Goal: Information Seeking & Learning: Check status

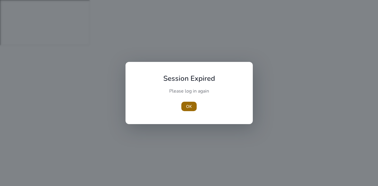
click at [188, 102] on span "button" at bounding box center [188, 107] width 15 height 14
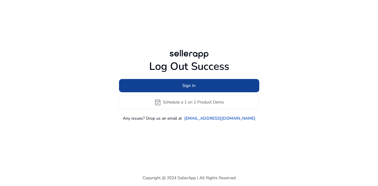
click at [186, 86] on span "Sign In" at bounding box center [189, 86] width 13 height 6
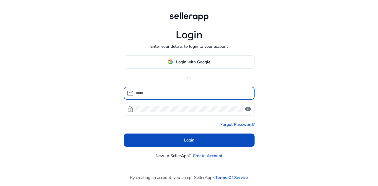
type input "**********"
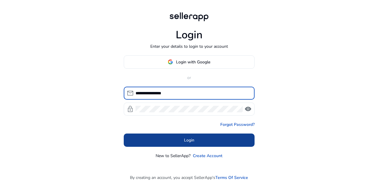
click at [197, 143] on span at bounding box center [189, 140] width 131 height 14
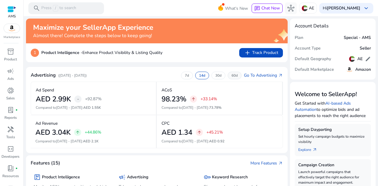
click at [233, 76] on p "60d" at bounding box center [235, 75] width 6 height 5
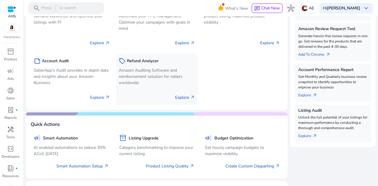
scroll to position [207, 0]
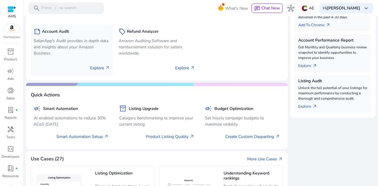
click at [69, 46] on p "SellerApp's Audit provides in depth data and insights about your Amazon Busines…" at bounding box center [72, 47] width 76 height 19
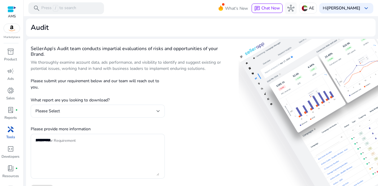
click at [88, 117] on div "Please Select" at bounding box center [97, 111] width 125 height 13
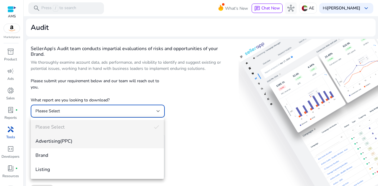
click at [79, 141] on span "Advertising(PPC)" at bounding box center [97, 141] width 124 height 7
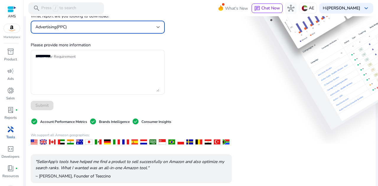
scroll to position [89, 0]
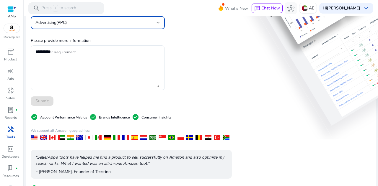
click at [76, 100] on div "Submit" at bounding box center [98, 101] width 134 height 9
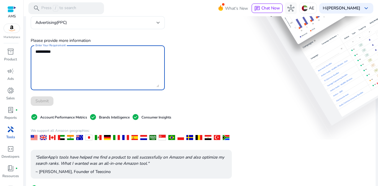
click at [51, 52] on textarea "Enter Your Requirement" at bounding box center [97, 67] width 124 height 39
click at [62, 103] on div "Submit" at bounding box center [98, 101] width 134 height 9
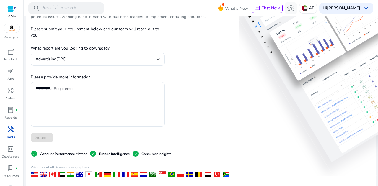
scroll to position [0, 0]
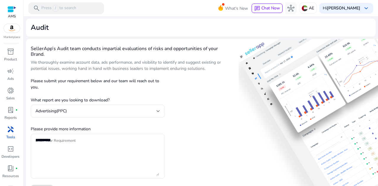
click at [12, 14] on p "AMS" at bounding box center [11, 16] width 9 height 5
click at [12, 10] on div at bounding box center [11, 9] width 9 height 7
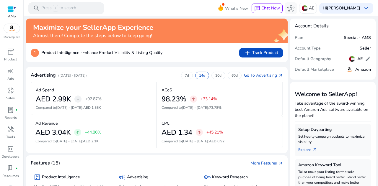
click at [70, 37] on h4 "Almost there! Complete the steps below to keep going!" at bounding box center [93, 36] width 120 height 6
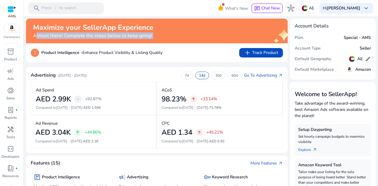
click at [70, 37] on h4 "Almost there! Complete the steps below to keep going!" at bounding box center [93, 36] width 120 height 6
click at [103, 36] on h4 "Almost there! Complete the steps below to keep going!" at bounding box center [93, 36] width 120 height 6
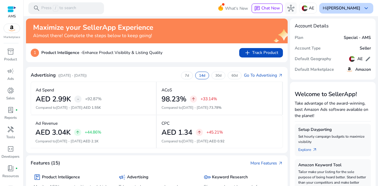
click at [355, 7] on b "[PERSON_NAME]" at bounding box center [343, 8] width 33 height 6
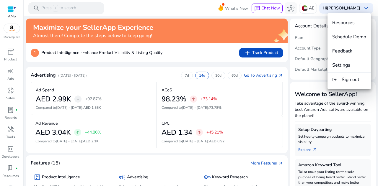
click at [355, 7] on div at bounding box center [189, 93] width 378 height 186
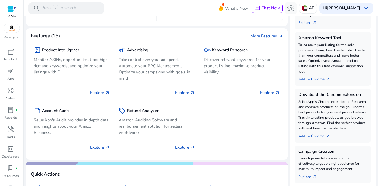
scroll to position [118, 0]
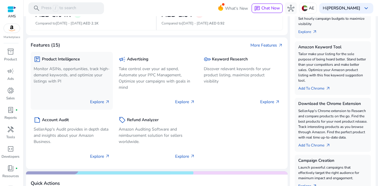
click at [99, 103] on p "Explore arrow_outward" at bounding box center [100, 102] width 20 height 6
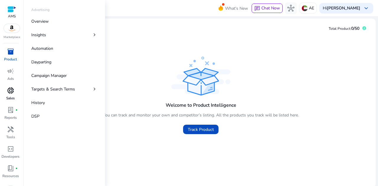
click at [14, 95] on div "donut_small" at bounding box center [10, 90] width 17 height 9
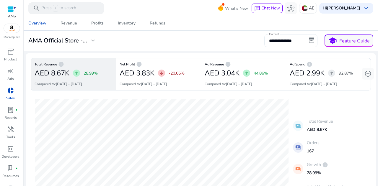
click at [287, 39] on input "**********" at bounding box center [290, 40] width 53 height 13
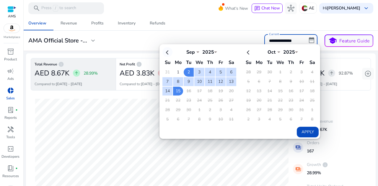
click at [166, 52] on th at bounding box center [168, 52] width 10 height 10
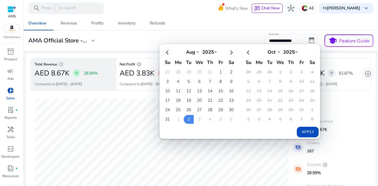
select select "*"
click at [217, 68] on td "1" at bounding box center [221, 72] width 10 height 9
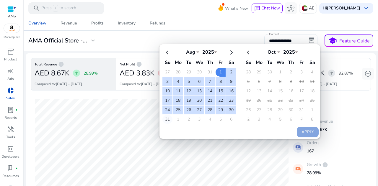
click at [166, 118] on td "31" at bounding box center [168, 119] width 10 height 9
click at [301, 131] on button "Apply" at bounding box center [308, 132] width 22 height 11
type input "**********"
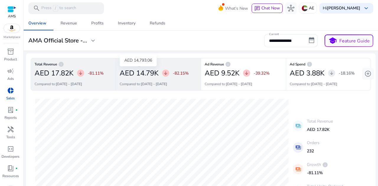
click at [158, 70] on h2 "AED 14.79K" at bounding box center [139, 73] width 39 height 9
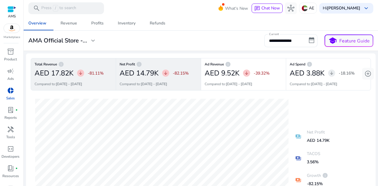
click at [83, 73] on span "arrow_downward" at bounding box center [80, 73] width 5 height 5
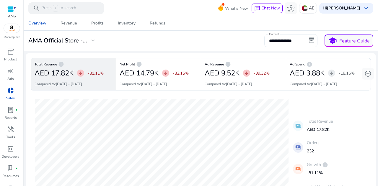
click at [277, 39] on input "**********" at bounding box center [290, 40] width 53 height 13
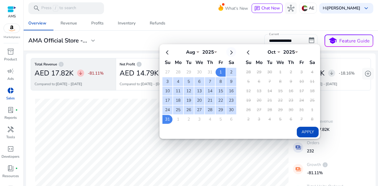
click at [226, 52] on th at bounding box center [231, 52] width 10 height 10
select select "*"
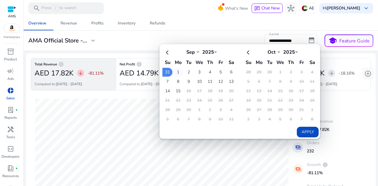
click at [176, 70] on td "1" at bounding box center [178, 72] width 10 height 9
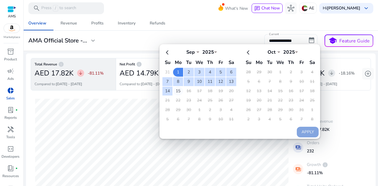
click at [174, 92] on td "15" at bounding box center [178, 91] width 10 height 9
click at [300, 132] on button "Apply" at bounding box center [308, 132] width 22 height 11
type input "**********"
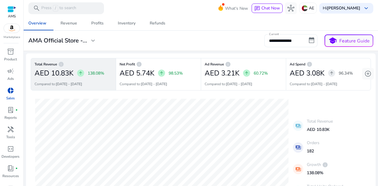
click at [280, 43] on input "**********" at bounding box center [290, 40] width 53 height 13
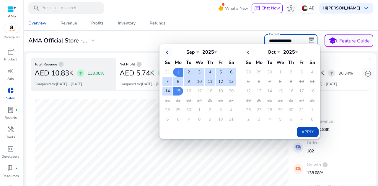
click at [164, 52] on th at bounding box center [168, 52] width 10 height 10
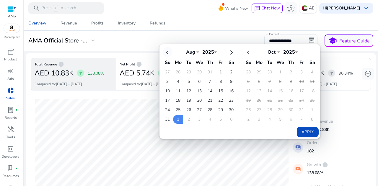
click at [164, 52] on th at bounding box center [168, 52] width 10 height 10
click at [206, 89] on td "17" at bounding box center [210, 91] width 10 height 9
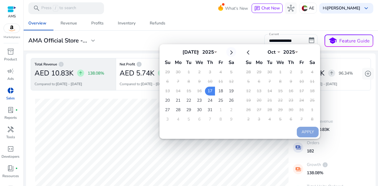
click at [227, 53] on th at bounding box center [231, 52] width 10 height 10
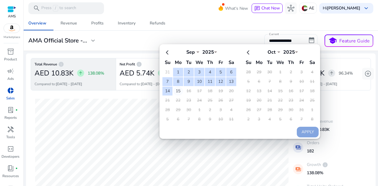
click at [177, 90] on td "15" at bounding box center [178, 91] width 10 height 9
select select "*"
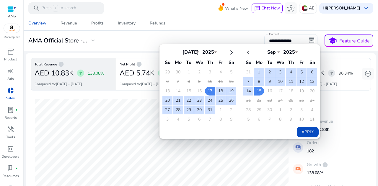
click at [301, 131] on button "Apply" at bounding box center [308, 132] width 22 height 11
type input "**********"
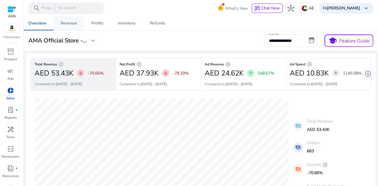
click at [76, 22] on div "Revenue" at bounding box center [69, 23] width 17 height 4
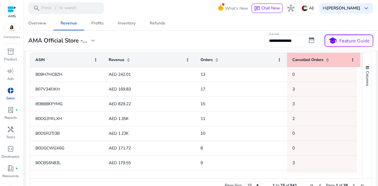
scroll to position [236, 0]
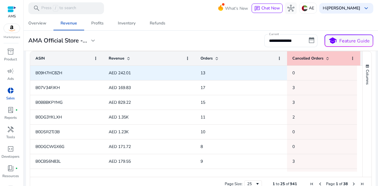
click at [53, 71] on span "B09H7HC8ZH" at bounding box center [48, 73] width 27 height 6
copy span "B09H7HC8ZH"
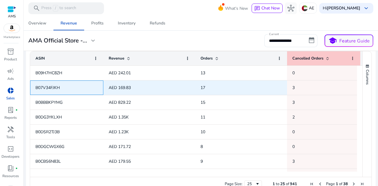
click at [52, 87] on span "B07V34FJKH" at bounding box center [47, 88] width 25 height 6
copy span "B07V34FJKH"
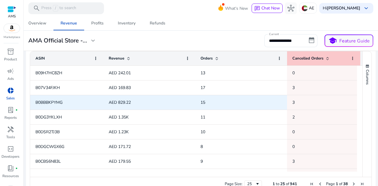
click at [49, 103] on span "B0BBBKPYMG" at bounding box center [48, 103] width 27 height 6
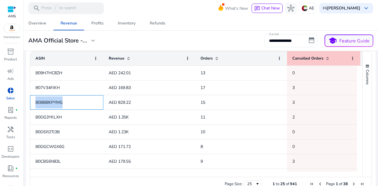
copy span "B0BBBKPYMG"
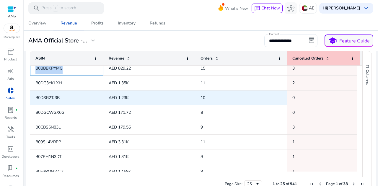
scroll to position [30, 0]
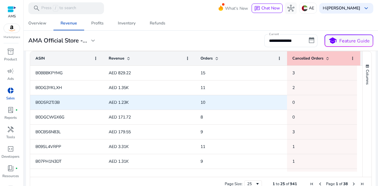
click at [59, 103] on span "B0DSR2TJ3B" at bounding box center [47, 103] width 24 height 6
click at [44, 101] on span "B0DSR2TJ3B" at bounding box center [47, 103] width 24 height 6
copy span "B0DSR2TJ3B"
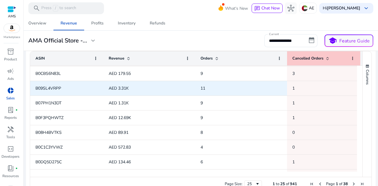
scroll to position [89, 0]
click at [53, 88] on span "B09SL4VRPP" at bounding box center [48, 88] width 26 height 6
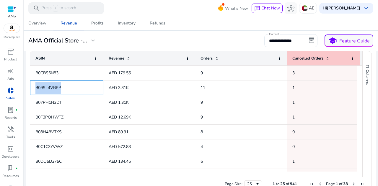
copy span "B09SL4VRPP"
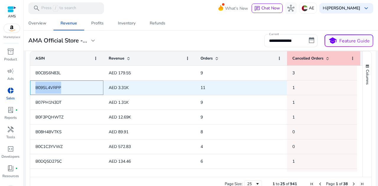
scroll to position [0, 0]
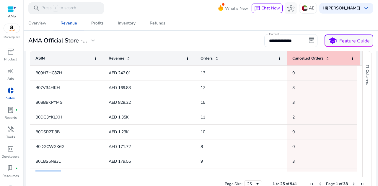
click at [128, 58] on span at bounding box center [128, 58] width 5 height 5
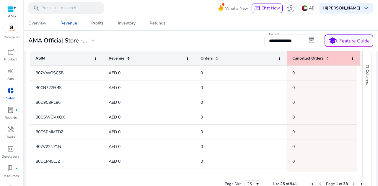
click at [128, 58] on span at bounding box center [128, 58] width 5 height 5
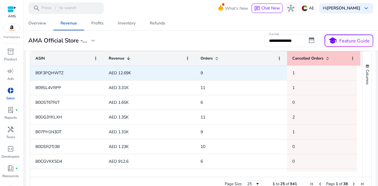
click at [58, 71] on span "B0F3PQHWTZ" at bounding box center [49, 73] width 28 height 6
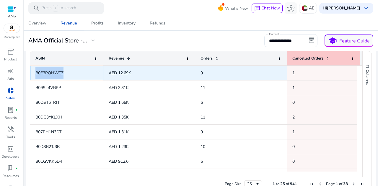
click at [58, 71] on span "B0F3PQHWTZ" at bounding box center [49, 73] width 28 height 6
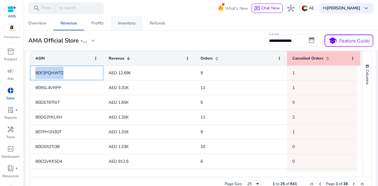
copy span "B0F3PQHWTZ"
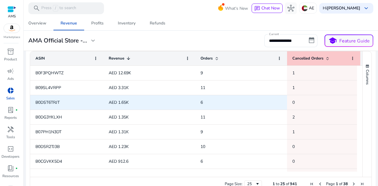
click at [50, 105] on span "B0DST6TRJT" at bounding box center [66, 103] width 63 height 12
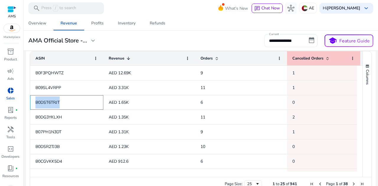
copy span "B0DST6TRJT"
